Goal: Find contact information: Find contact information

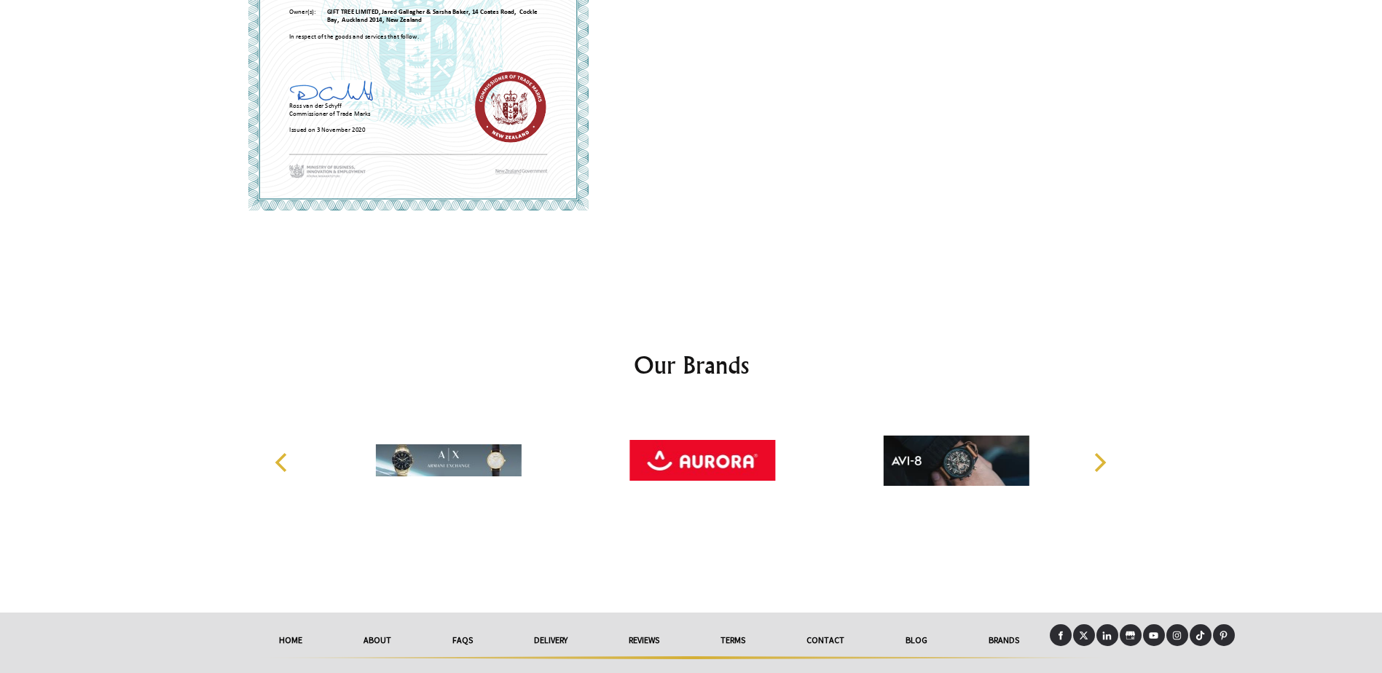
scroll to position [1198, 0]
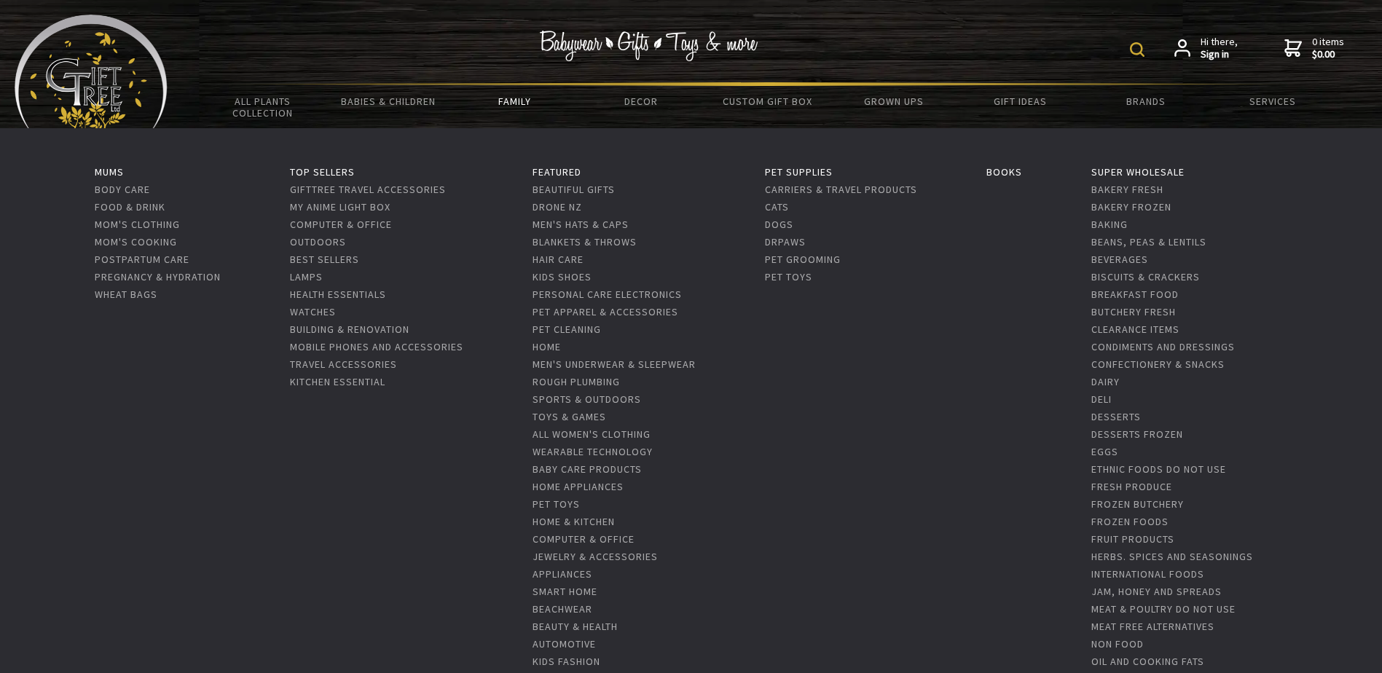
click at [516, 102] on link "Family" at bounding box center [515, 101] width 126 height 31
click at [521, 95] on link "Family" at bounding box center [515, 101] width 126 height 31
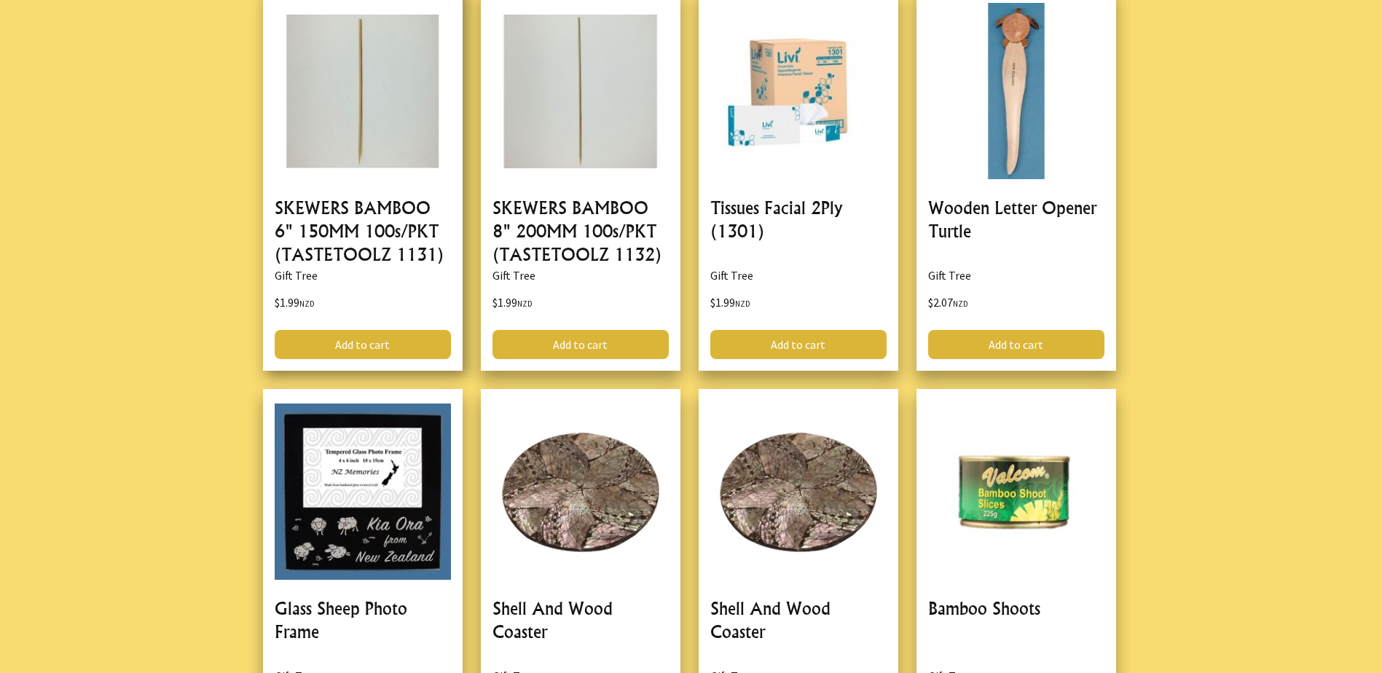
drag, startPoint x: 443, startPoint y: 100, endPoint x: 446, endPoint y: 91, distance: 9.2
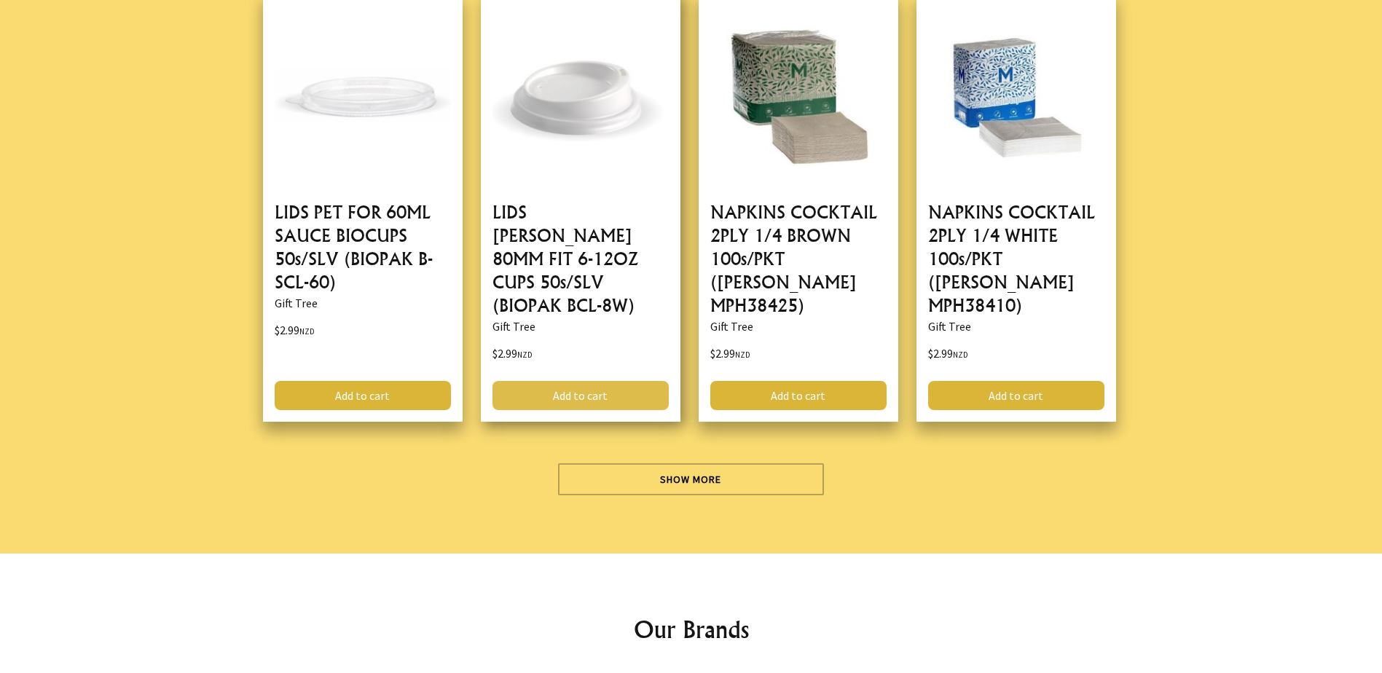
scroll to position [4450, 0]
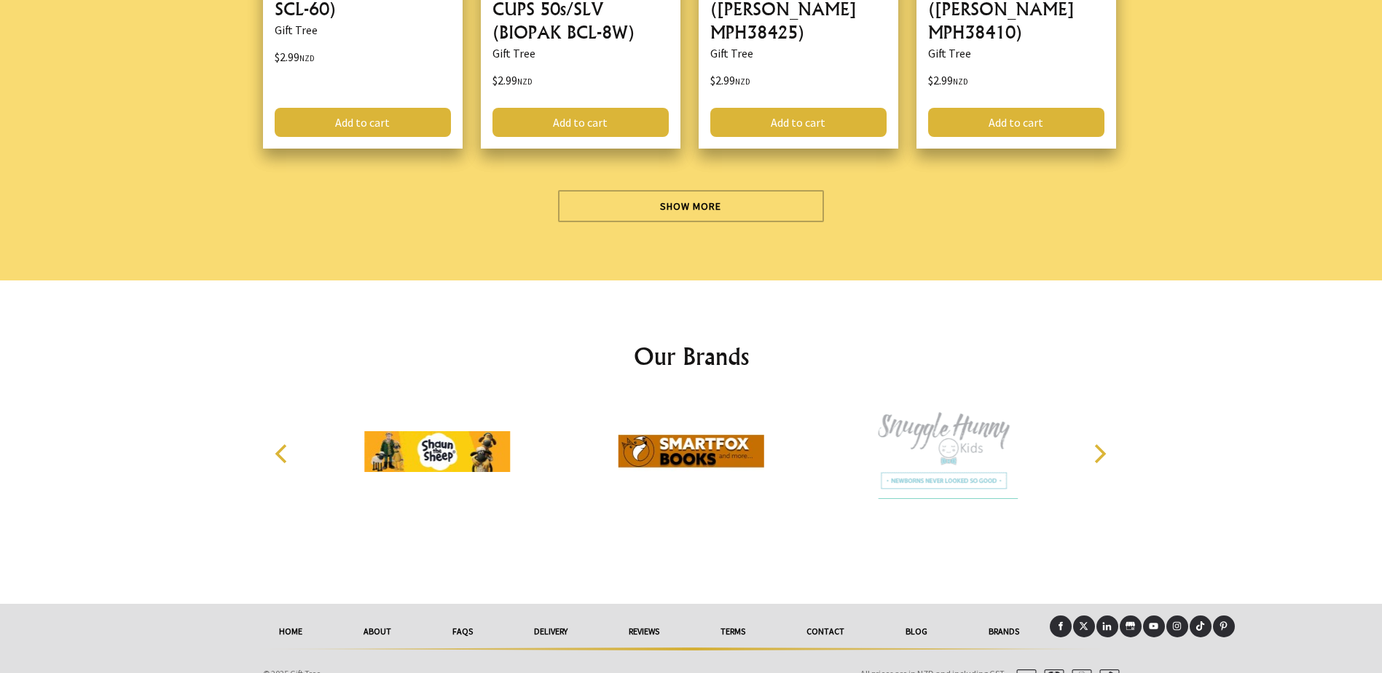
click at [838, 616] on link "Contact" at bounding box center [825, 632] width 99 height 32
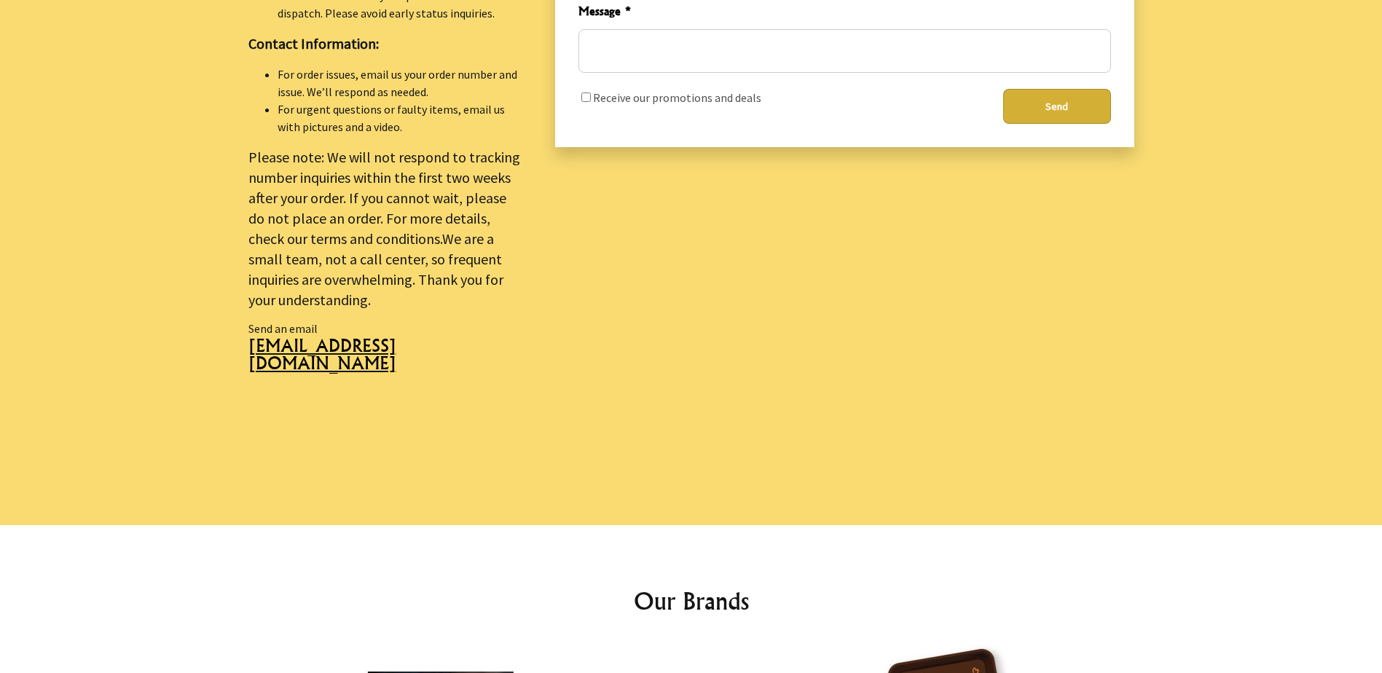
scroll to position [874, 0]
